Goal: Information Seeking & Learning: Learn about a topic

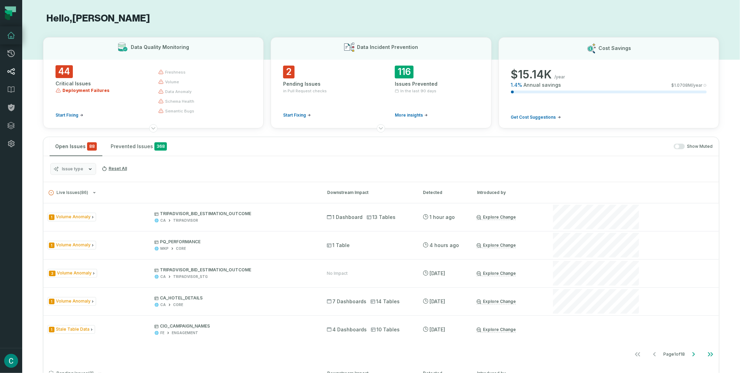
click at [14, 70] on icon at bounding box center [11, 71] width 8 height 7
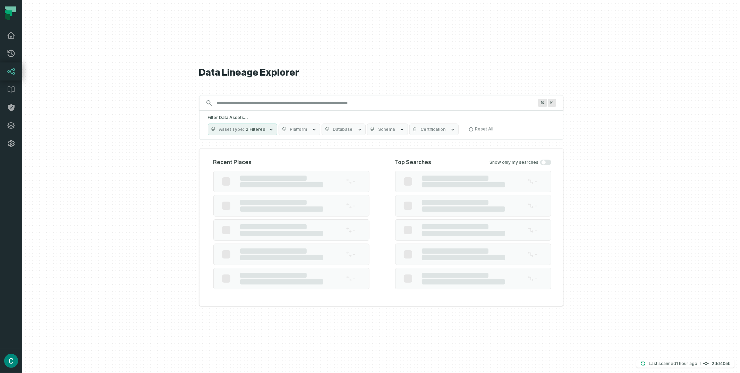
click at [249, 105] on input "Discovery Provider cmdk menu" at bounding box center [375, 102] width 325 height 11
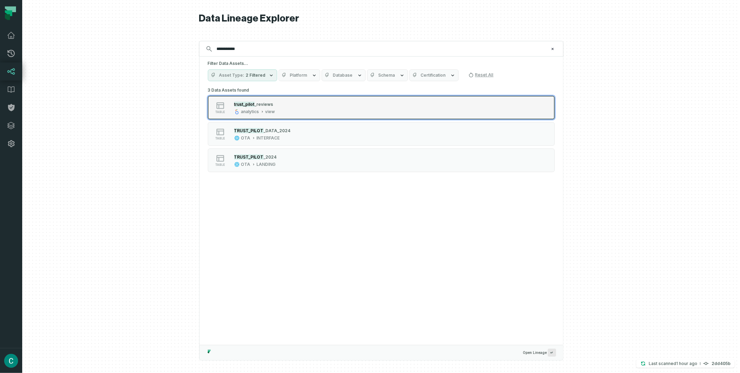
type input "**********"
click at [266, 103] on span "_reviews" at bounding box center [263, 104] width 19 height 5
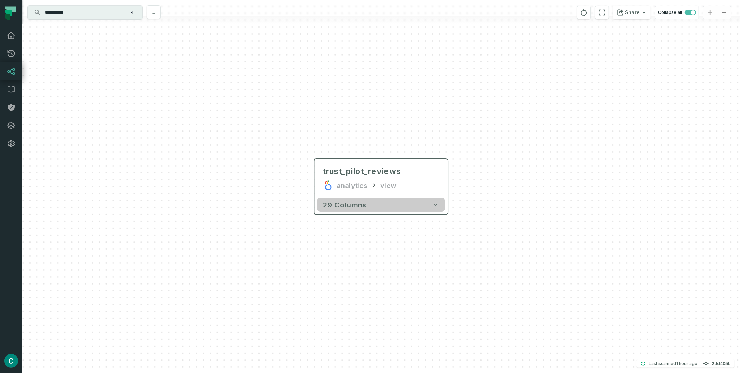
click at [433, 202] on icon "button" at bounding box center [435, 204] width 7 height 7
click at [448, 177] on button "+" at bounding box center [448, 178] width 12 height 12
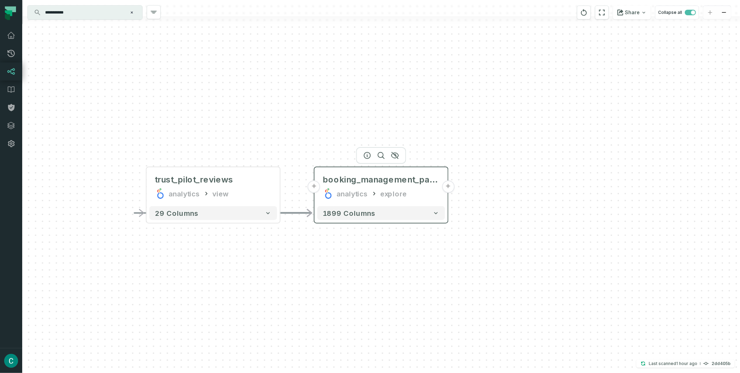
click at [448, 188] on button "+" at bounding box center [448, 186] width 12 height 12
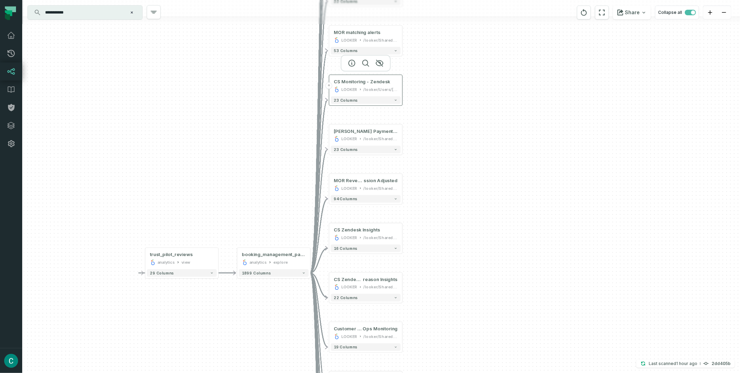
drag, startPoint x: 368, startPoint y: 276, endPoint x: 357, endPoint y: 87, distance: 188.6
click at [357, 87] on div "LOOKER /looker/Users/[PERSON_NAME]" at bounding box center [366, 89] width 64 height 6
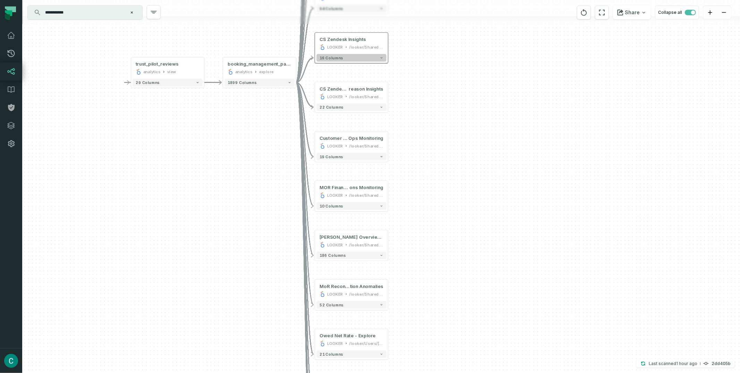
drag, startPoint x: 387, startPoint y: 230, endPoint x: 375, endPoint y: 57, distance: 173.0
click at [375, 57] on button "16 columns" at bounding box center [351, 58] width 70 height 8
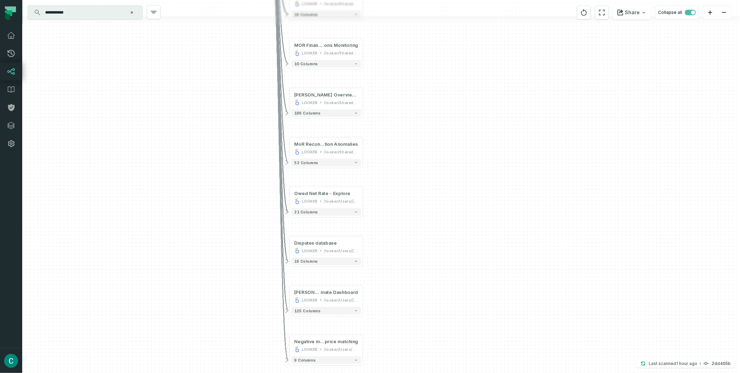
drag, startPoint x: 366, startPoint y: 69, endPoint x: 364, endPoint y: 44, distance: 25.7
click at [364, 44] on div "- MOR Revenue vs Commission A djusted ([PERSON_NAME]) [PERSON_NAME] /[PERSON_NA…" at bounding box center [380, 186] width 717 height 373
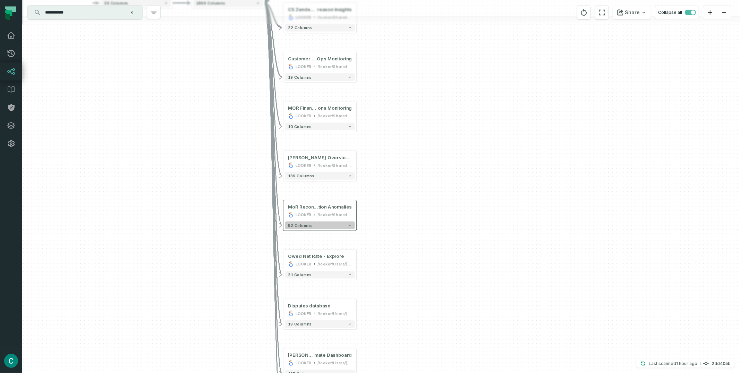
drag, startPoint x: 330, startPoint y: 121, endPoint x: 316, endPoint y: 224, distance: 103.6
click at [316, 224] on button "52 columns" at bounding box center [320, 225] width 70 height 8
click at [347, 157] on icon at bounding box center [346, 158] width 6 height 6
